Goal: Navigation & Orientation: Understand site structure

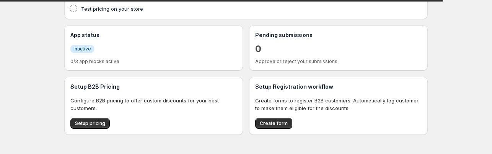
type input "Savor"
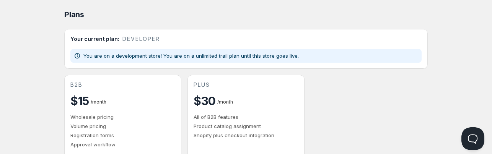
scroll to position [47, 0]
